Goal: Task Accomplishment & Management: Use online tool/utility

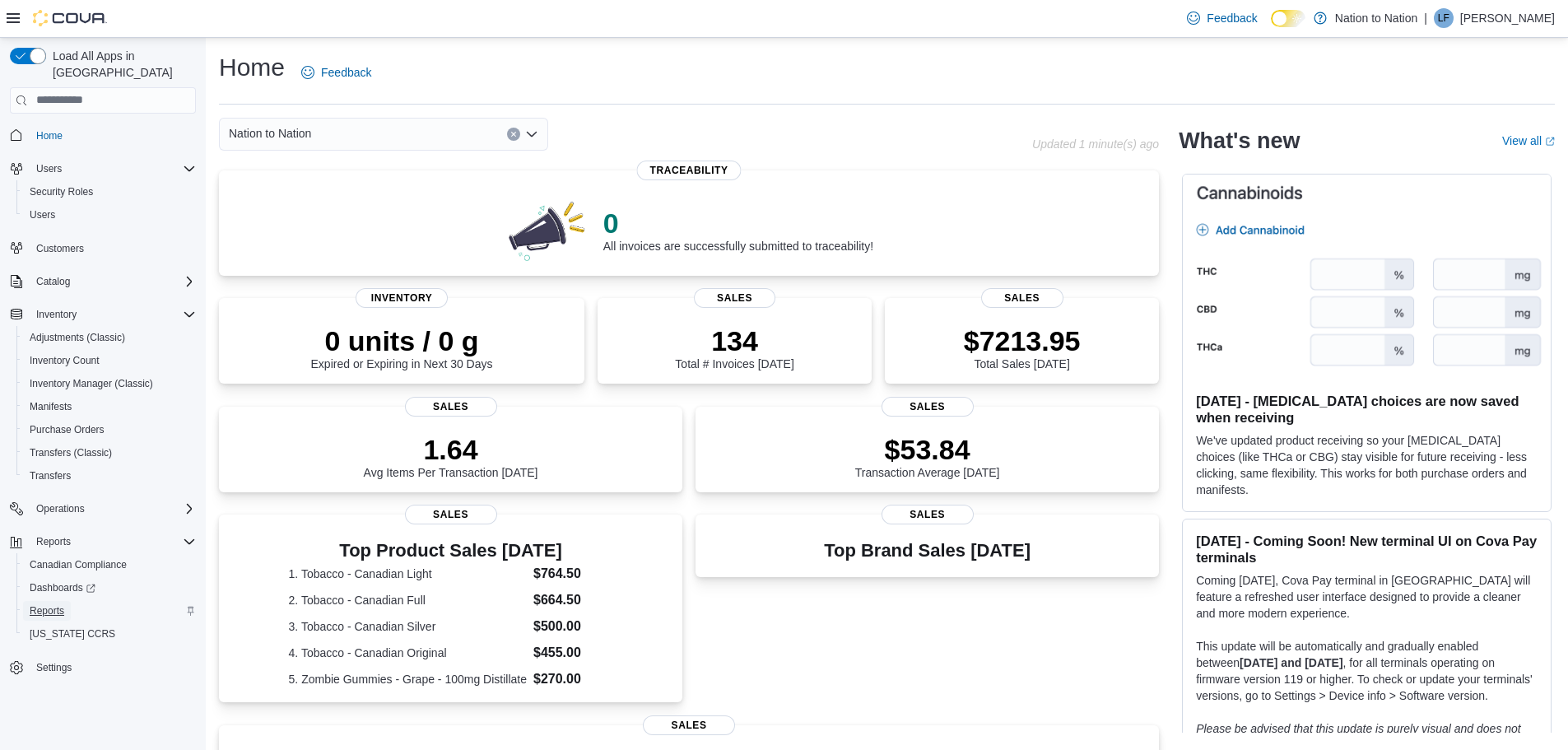
click at [49, 604] on span "Reports" at bounding box center [47, 611] width 35 height 13
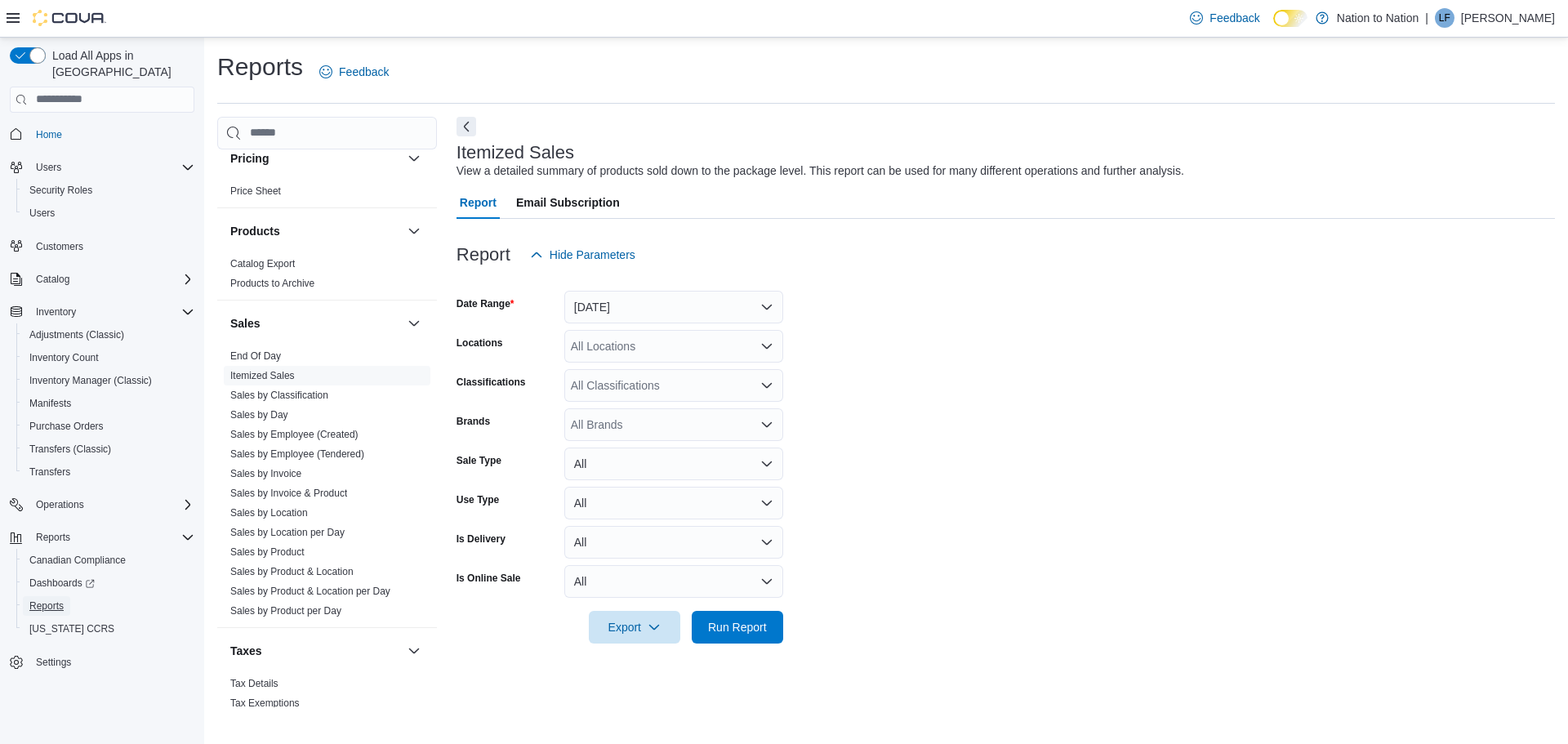
scroll to position [1017, 0]
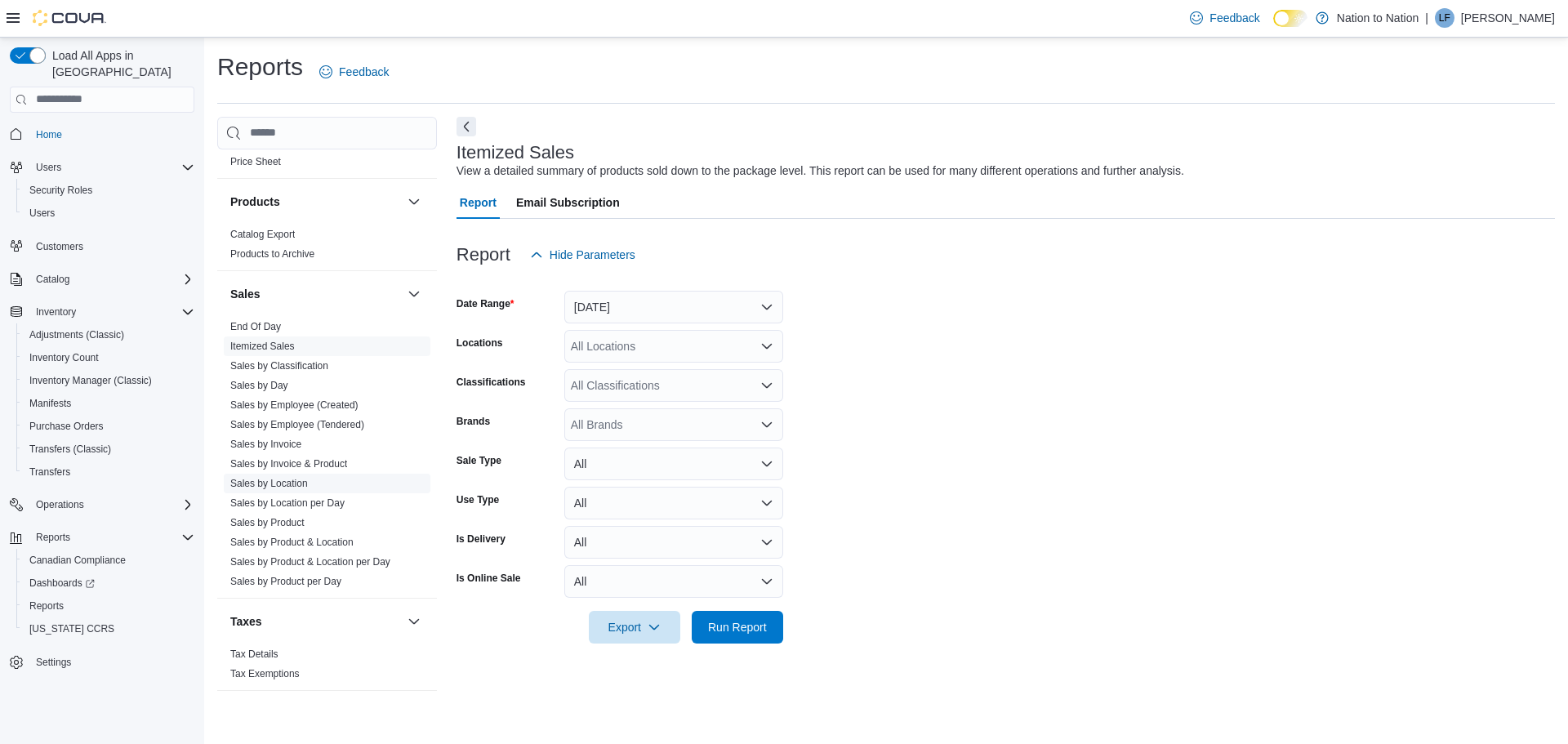
click at [263, 485] on link "Sales by Location" at bounding box center [269, 483] width 78 height 11
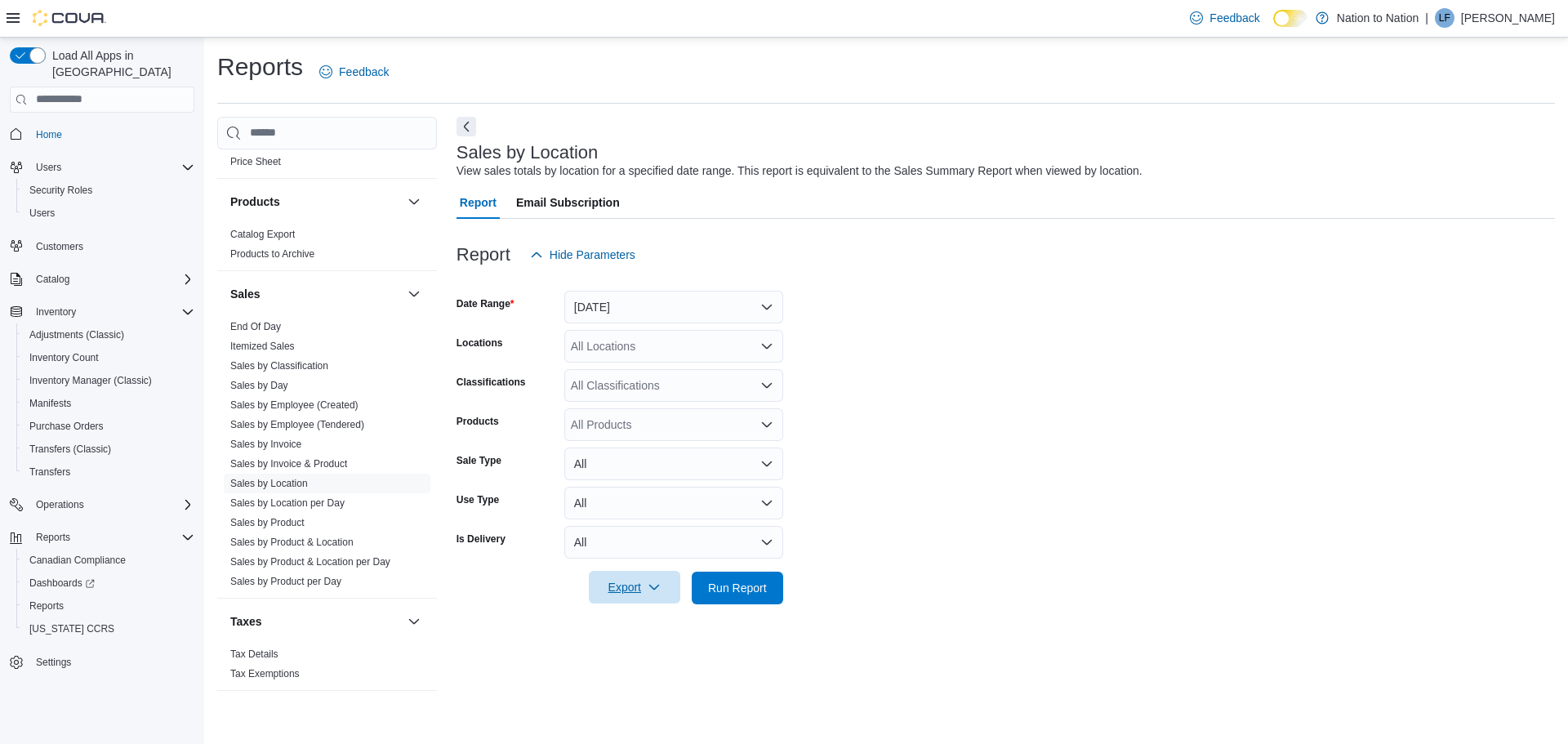
click at [626, 586] on span "Export" at bounding box center [635, 587] width 72 height 33
click at [632, 619] on span "Export to Excel" at bounding box center [637, 620] width 74 height 13
